Goal: Check status

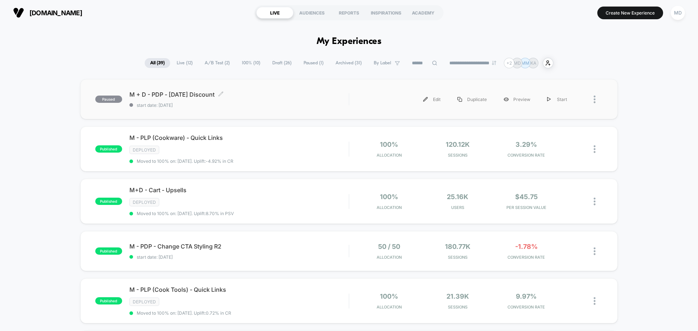
click at [272, 102] on span "start date: [DATE]" at bounding box center [238, 104] width 219 height 5
